Goal: Navigation & Orientation: Find specific page/section

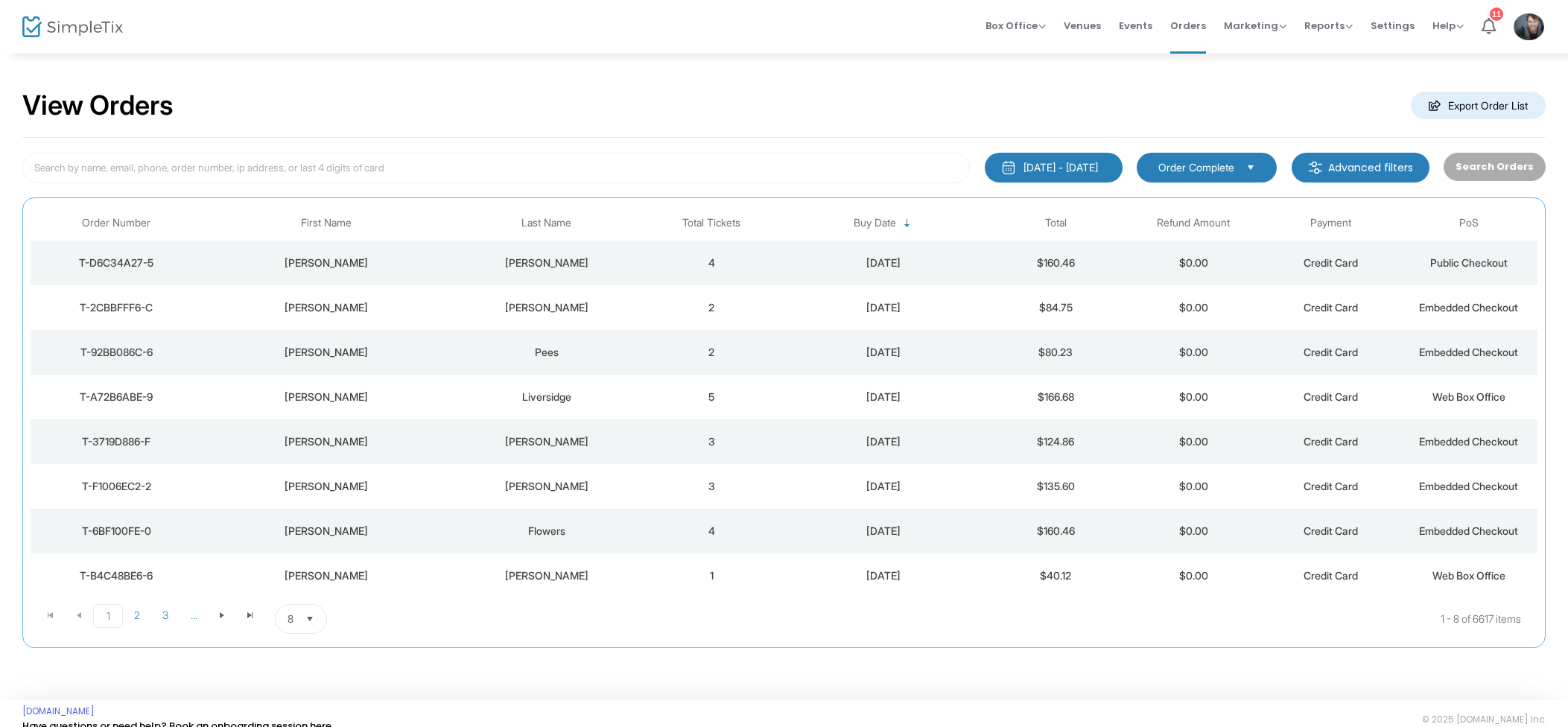
click at [1130, 34] on span "Events" at bounding box center [1136, 26] width 33 height 38
